Goal: Transaction & Acquisition: Obtain resource

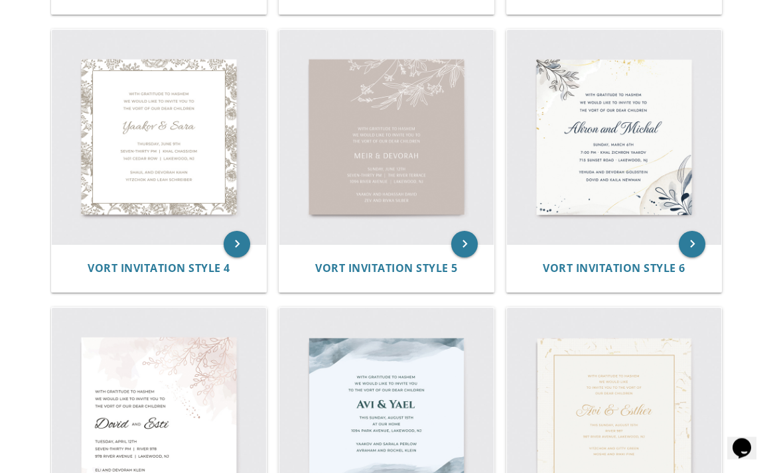
scroll to position [602, 0]
click at [629, 171] on img at bounding box center [614, 137] width 214 height 214
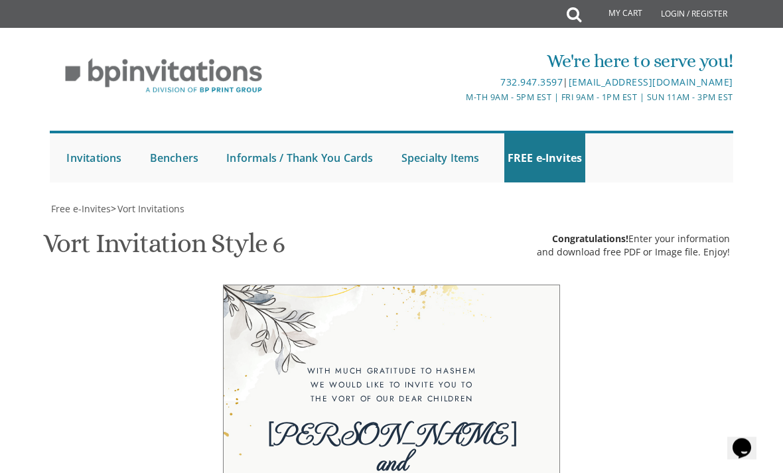
scroll to position [542, 0]
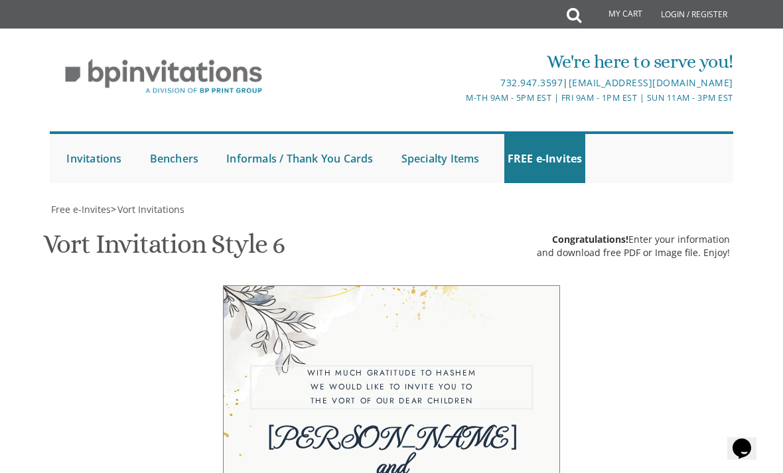
type textarea "W"
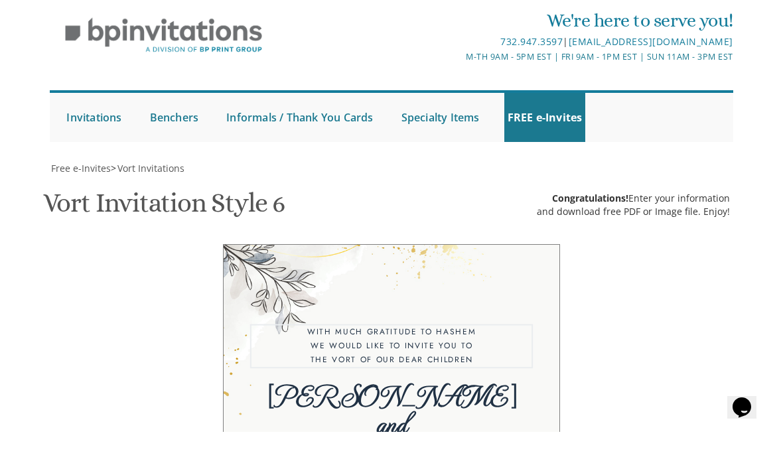
scroll to position [333, 0]
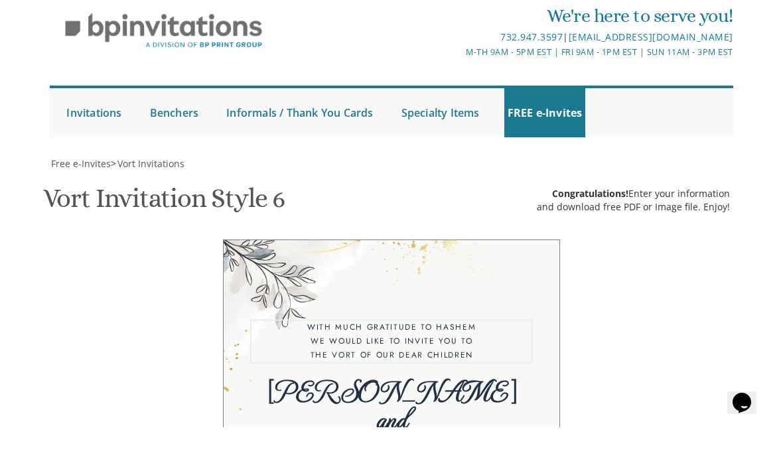
type textarea "We"
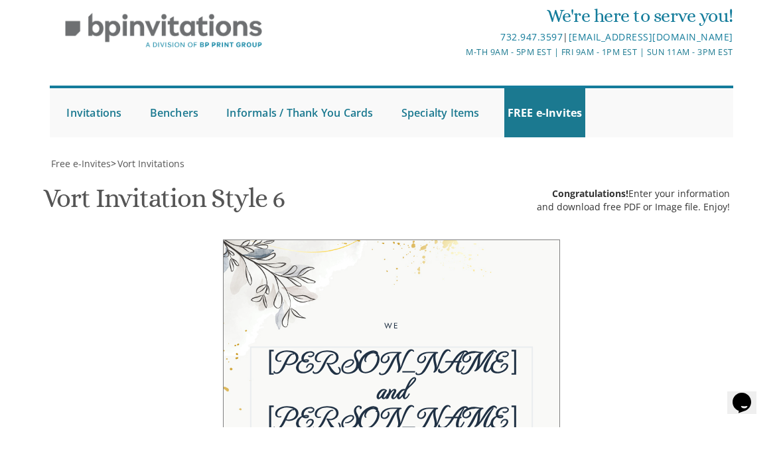
type textarea "l"
type textarea "[PERSON_NAME] and [PERSON_NAME]"
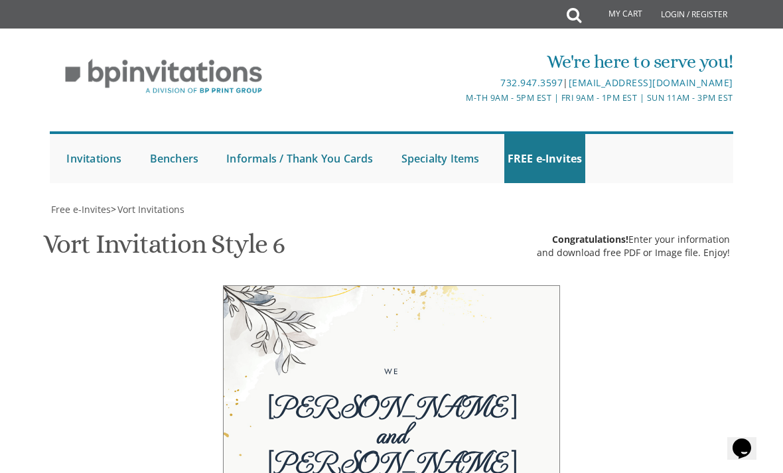
scroll to position [297, 0]
